Goal: Ask a question

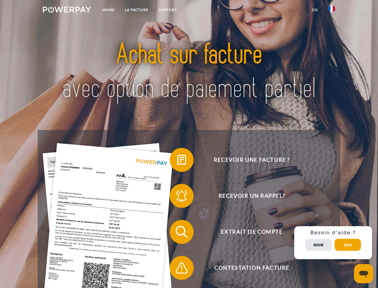
click at [67, 10] on img at bounding box center [67, 10] width 48 height 6
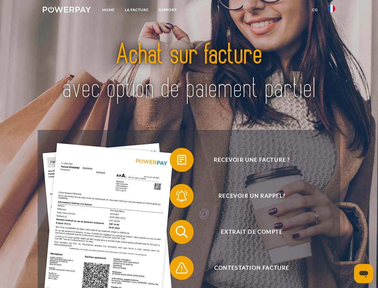
click at [332, 10] on img at bounding box center [331, 8] width 7 height 7
click at [315, 10] on link "CG" at bounding box center [315, 9] width 16 height 11
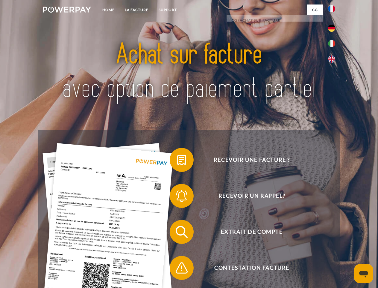
click at [177, 161] on span at bounding box center [173, 160] width 30 height 30
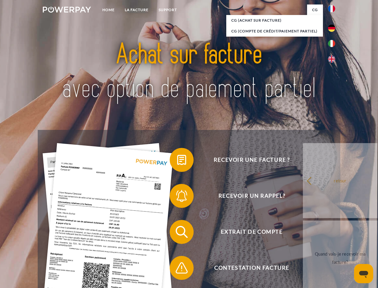
click at [177, 197] on span at bounding box center [173, 196] width 30 height 30
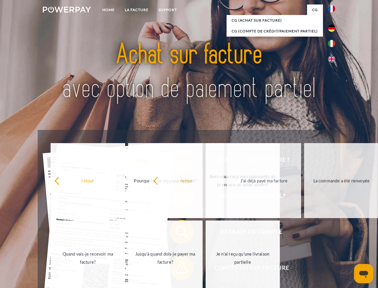
click at [177, 269] on span at bounding box center [173, 268] width 30 height 30
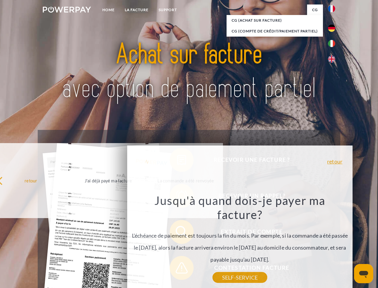
click at [334, 242] on div "Recevoir une facture ? Recevoir un rappel? Extrait de compte retour" at bounding box center [189, 250] width 303 height 240
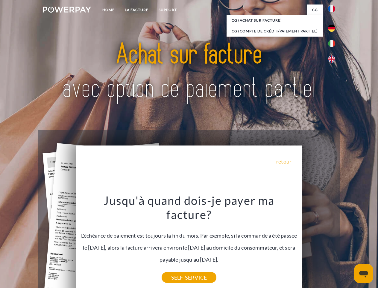
click at [319, 244] on span "Extrait de compte" at bounding box center [252, 232] width 147 height 24
click at [348, 245] on header "Home LA FACTURE Support" at bounding box center [189, 207] width 378 height 414
